Goal: Find specific page/section: Find specific page/section

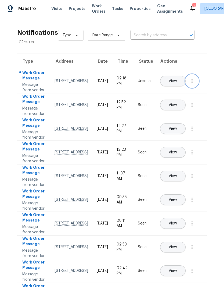
click at [194, 84] on icon "button" at bounding box center [192, 81] width 6 height 6
click at [174, 93] on div "Mark Seen" at bounding box center [162, 92] width 42 height 5
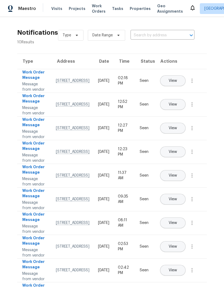
click at [135, 8] on span "Properties" at bounding box center [140, 8] width 21 height 5
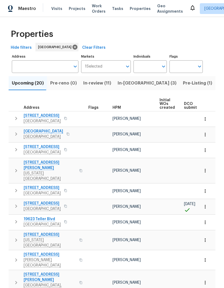
click at [124, 85] on span "In-[GEOGRAPHIC_DATA] (3)" at bounding box center [147, 83] width 59 height 8
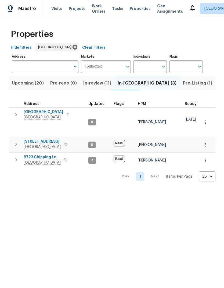
click at [101, 84] on span "In-review (11)" at bounding box center [97, 83] width 28 height 8
